Goal: Transaction & Acquisition: Subscribe to service/newsletter

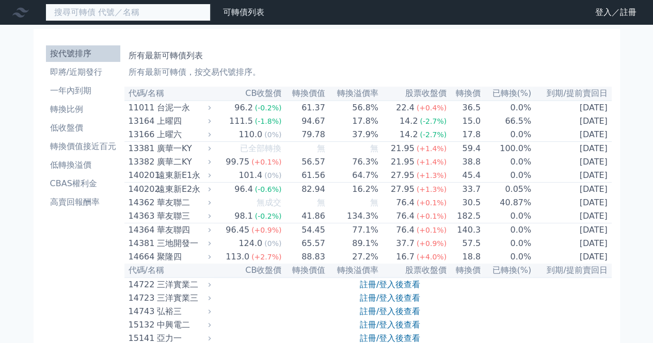
click at [150, 12] on input at bounding box center [127, 13] width 165 height 18
click at [132, 15] on input at bounding box center [127, 13] width 165 height 18
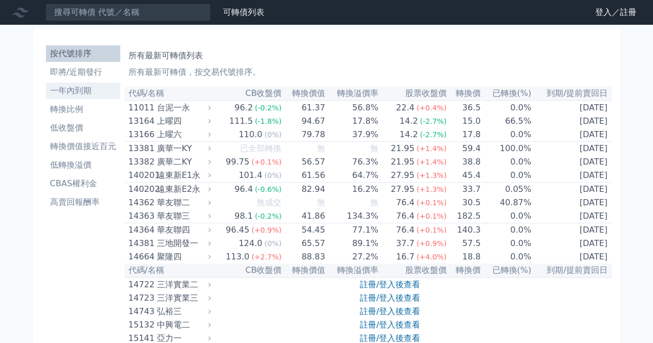
click at [74, 90] on li "一年內到期" at bounding box center [83, 91] width 74 height 12
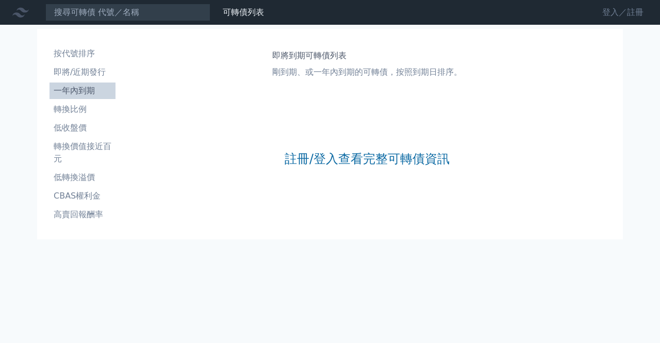
click at [626, 14] on link "登入／註冊" at bounding box center [623, 12] width 58 height 17
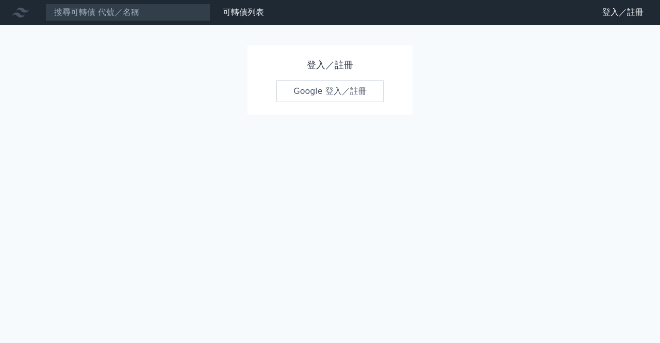
click at [317, 96] on link "Google 登入／註冊" at bounding box center [330, 91] width 107 height 22
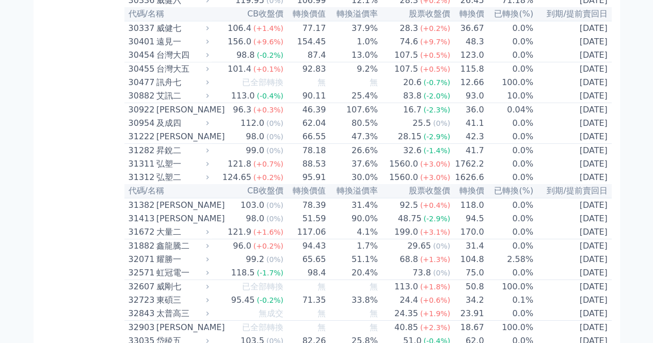
scroll to position [1496, 0]
